Goal: Find specific page/section: Find specific page/section

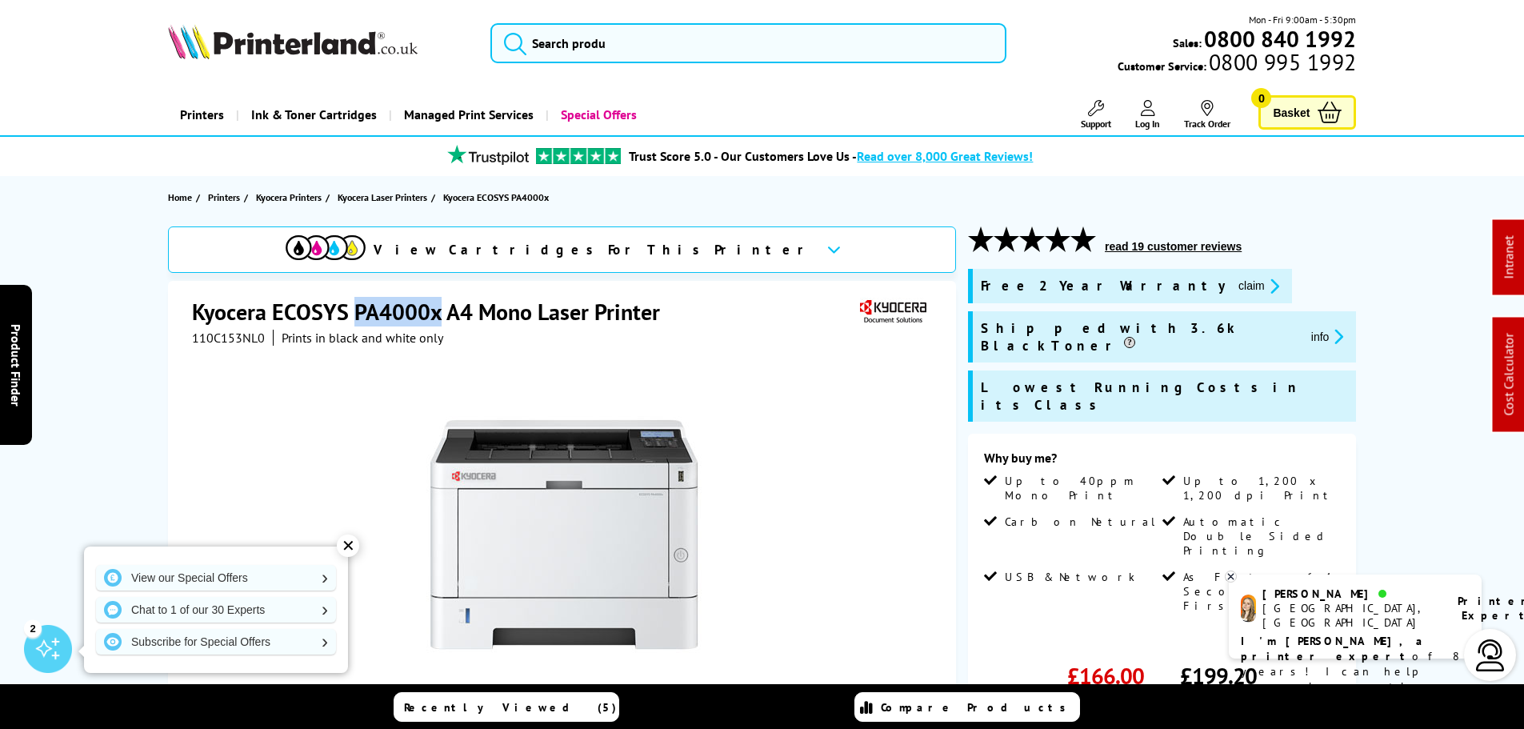
drag, startPoint x: 438, startPoint y: 315, endPoint x: 358, endPoint y: 311, distance: 79.3
click at [358, 311] on h1 "Kyocera ECOSYS PA4000x A4 Mono Laser Printer" at bounding box center [434, 312] width 484 height 30
copy h1 "PA4000x"
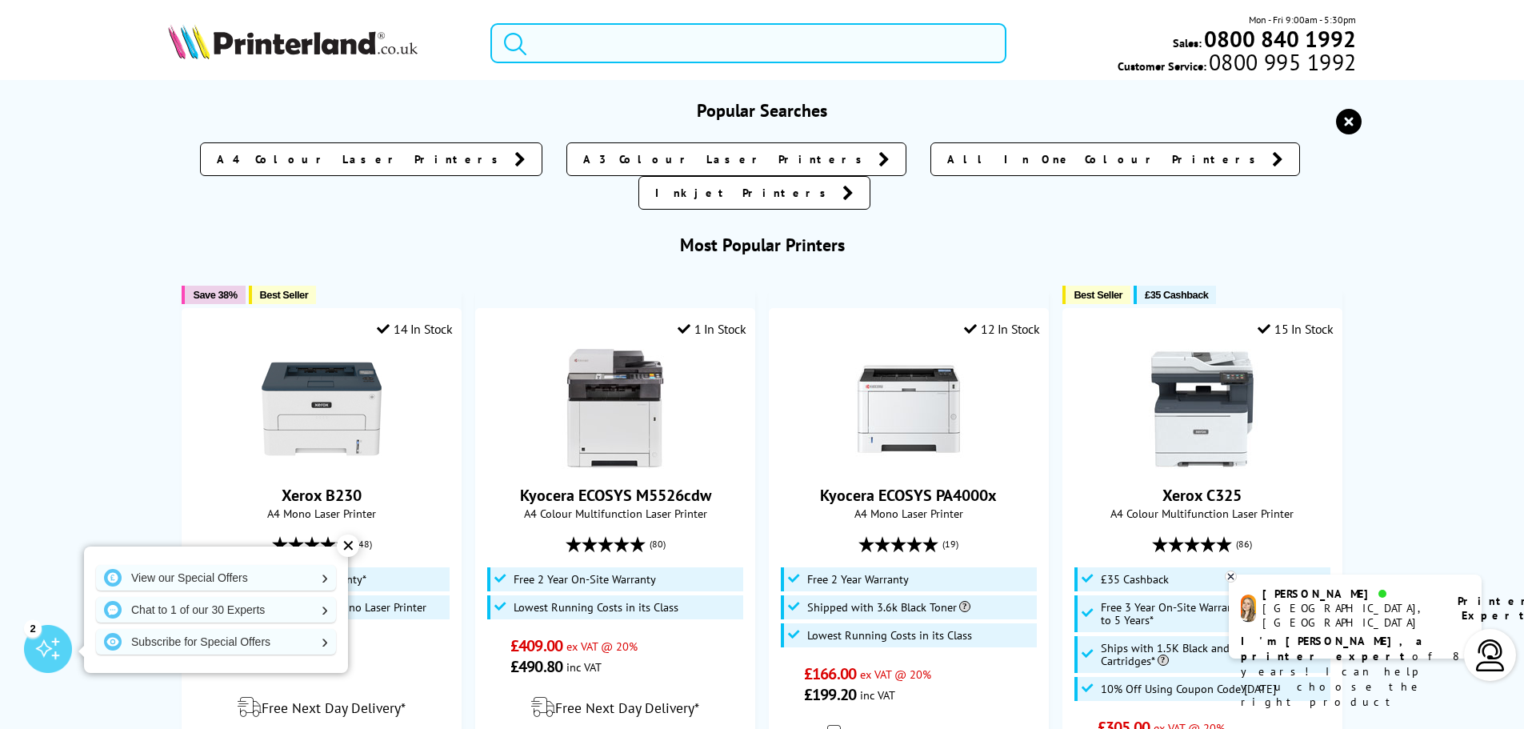
click at [599, 51] on input "search" at bounding box center [748, 43] width 516 height 40
paste input "110C153NL0"
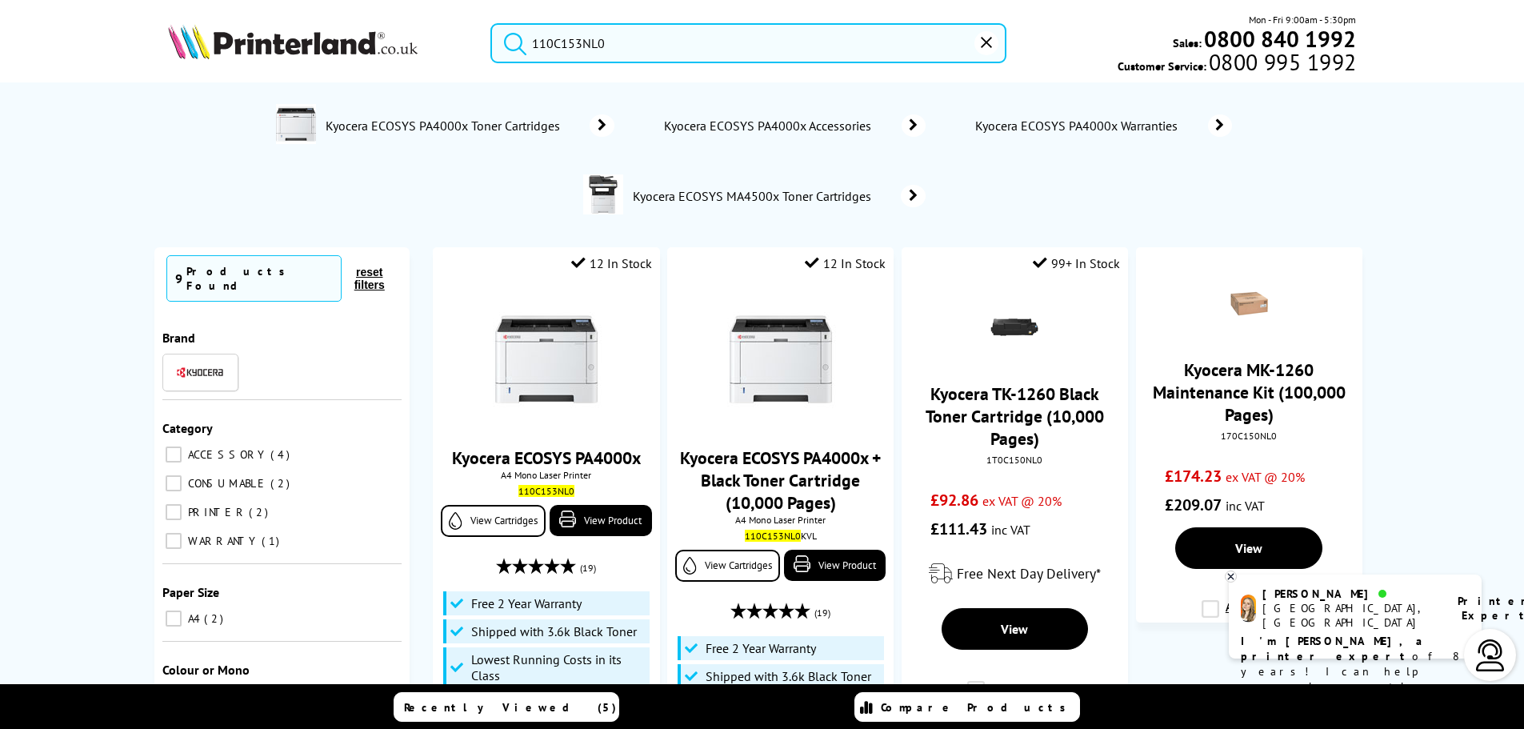
type input "110C153NL0"
